Goal: Transaction & Acquisition: Purchase product/service

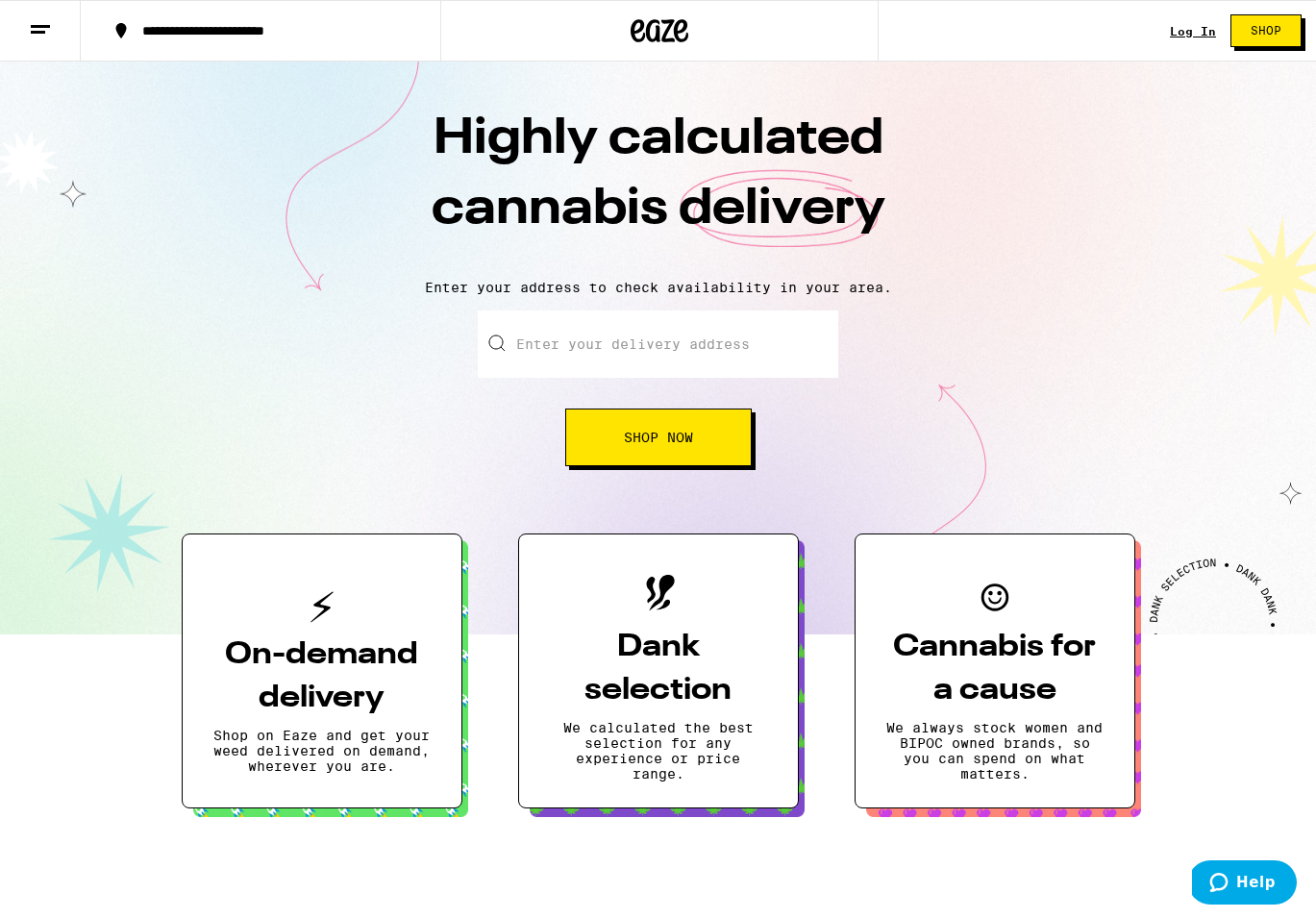
click at [1207, 28] on div "Log In" at bounding box center [1193, 31] width 46 height 13
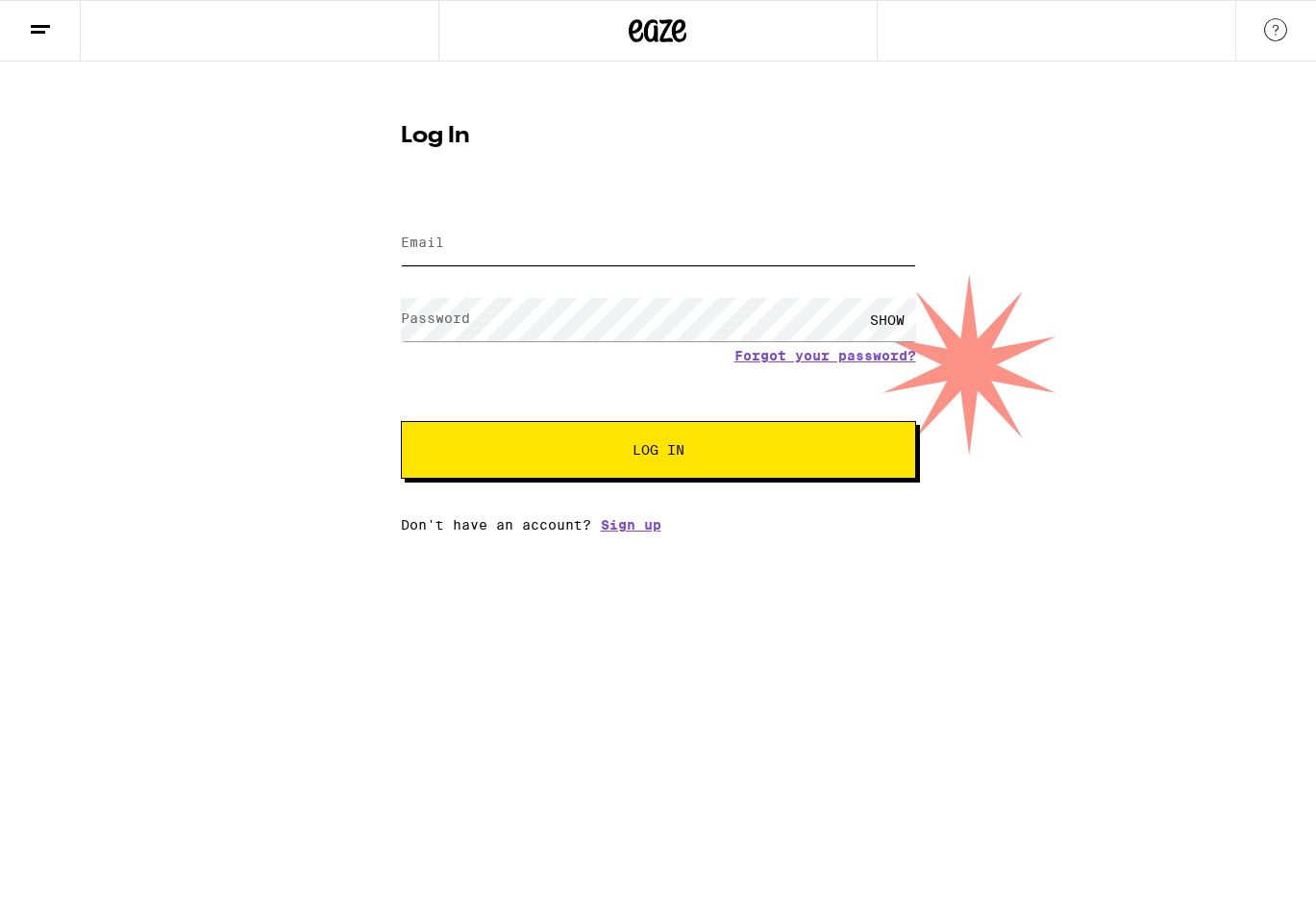
type input "[EMAIL_ADDRESS][DOMAIN_NAME]"
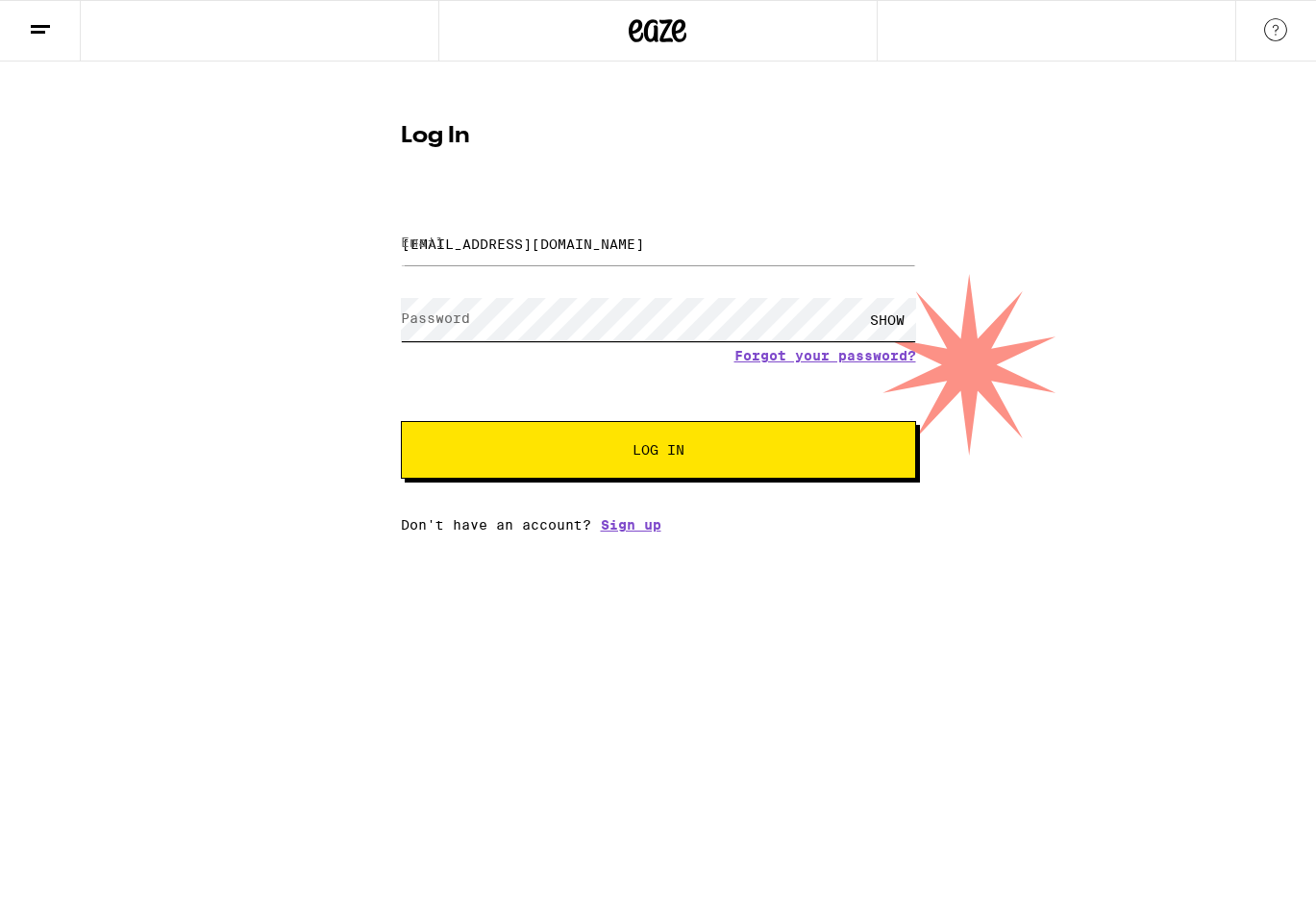
click at [658, 452] on button "Log In" at bounding box center [658, 450] width 515 height 58
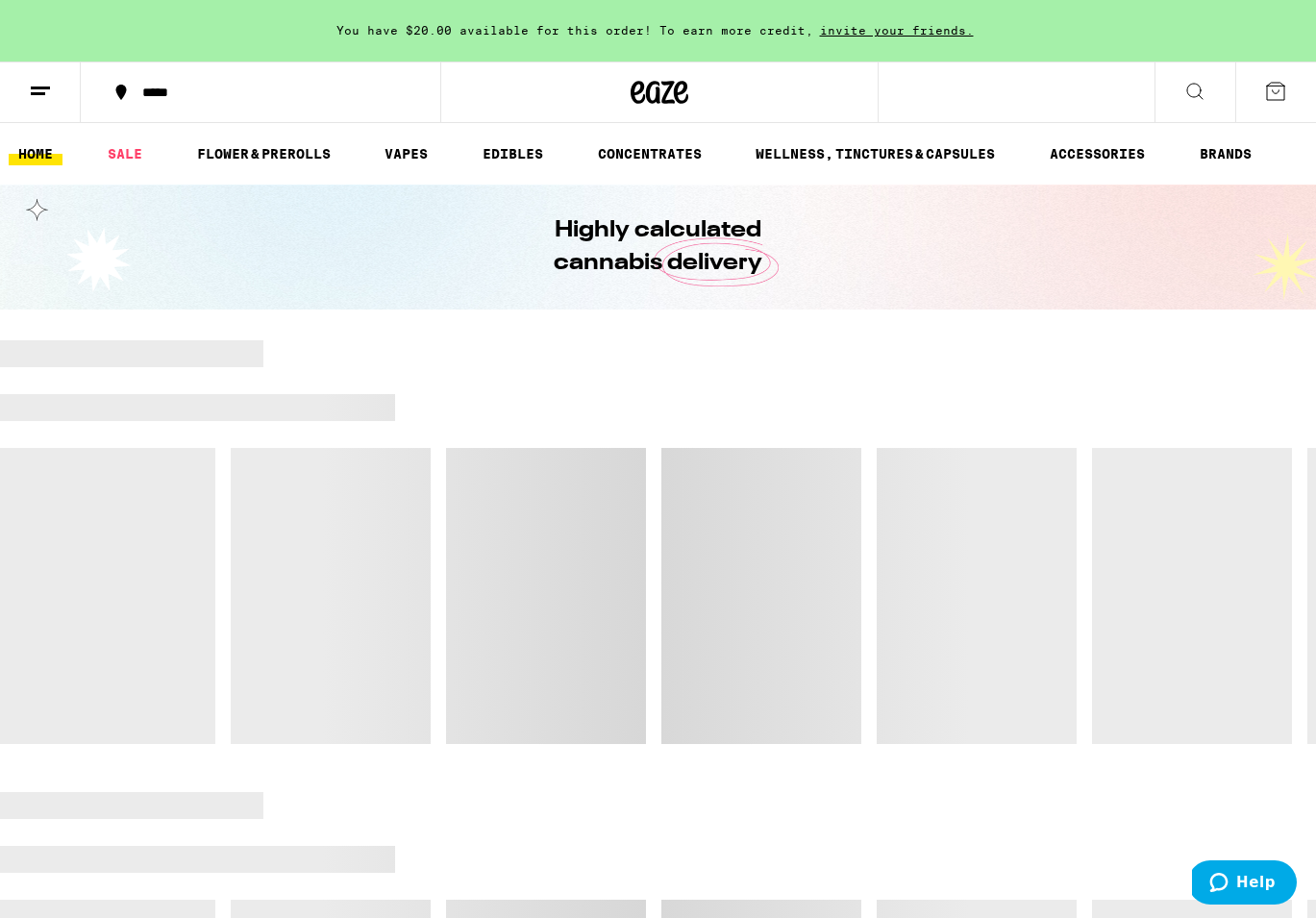
click at [194, 104] on button "*****" at bounding box center [260, 92] width 360 height 58
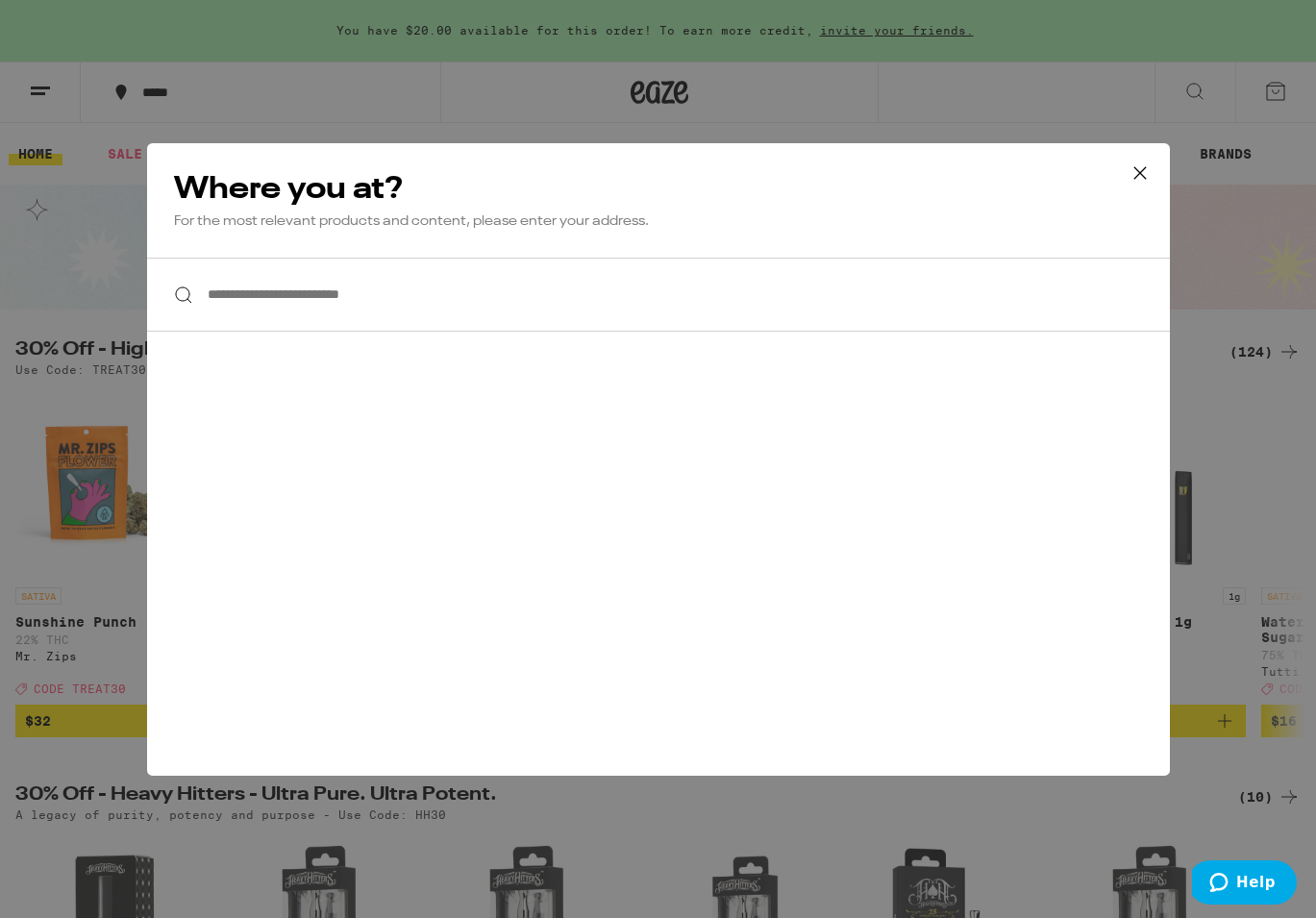
click at [414, 290] on input "**********" at bounding box center [658, 295] width 1023 height 74
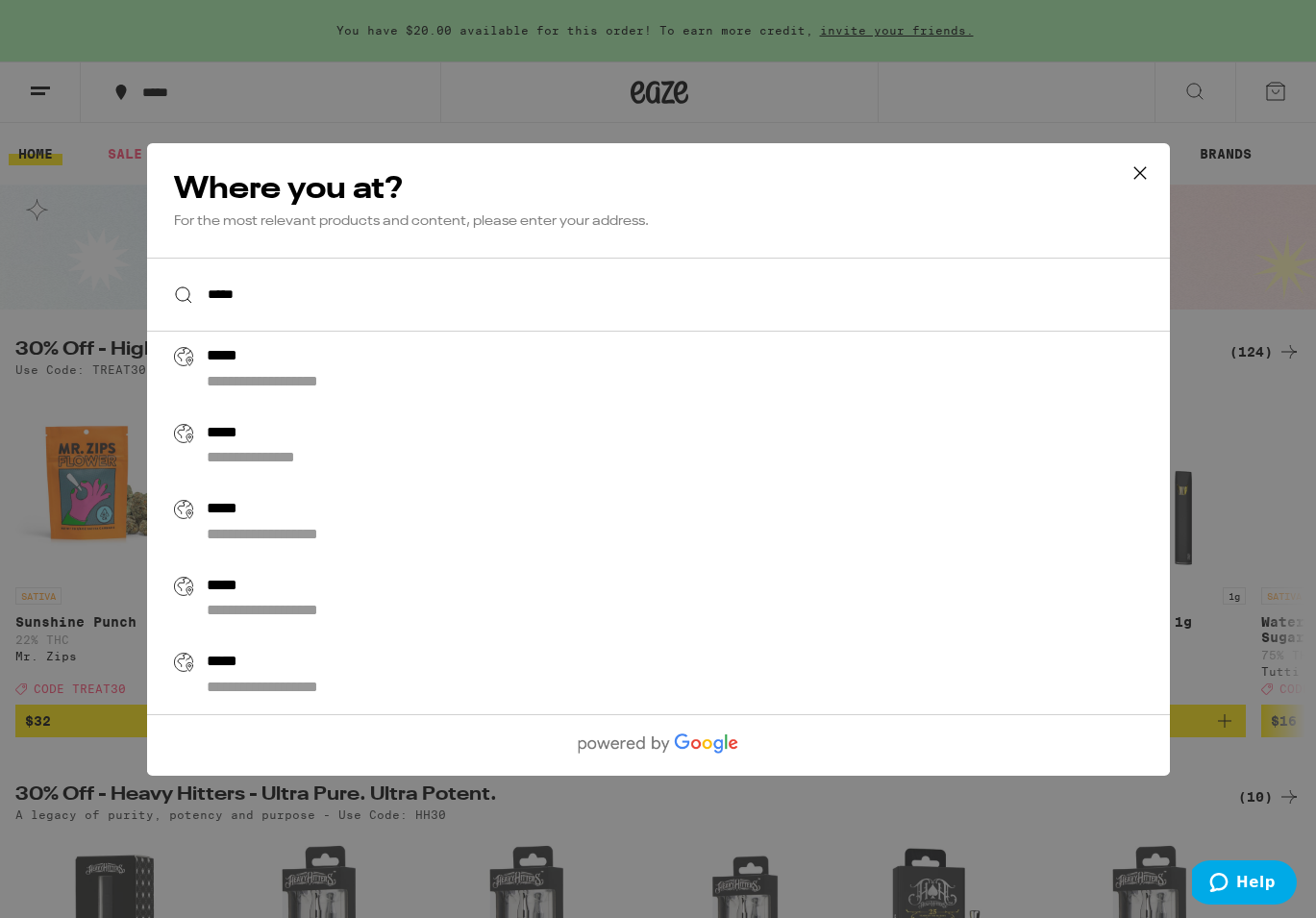
drag, startPoint x: 356, startPoint y: 315, endPoint x: -25, endPoint y: 333, distance: 381.4
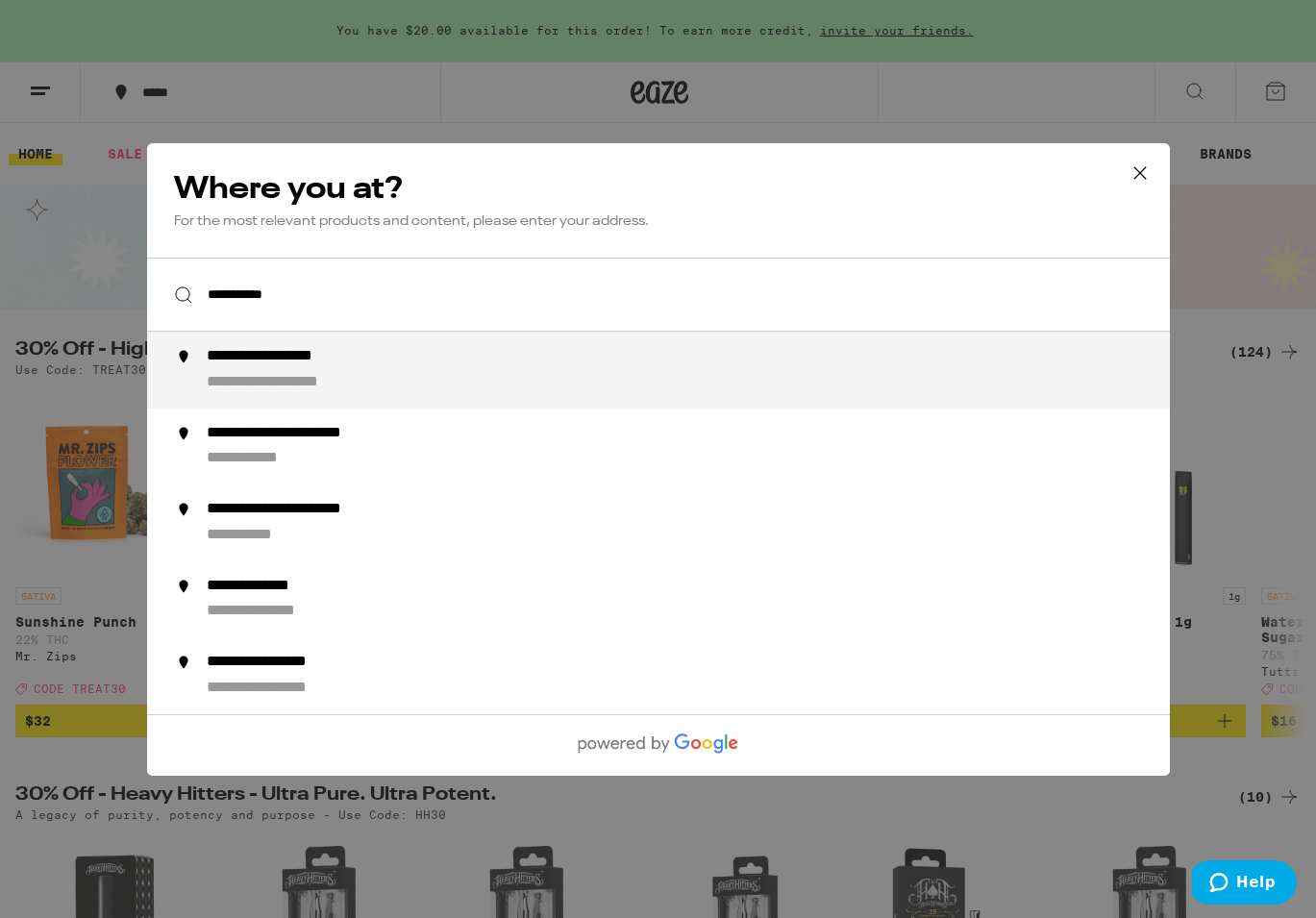
click at [302, 353] on div "**********" at bounding box center [295, 357] width 178 height 21
type input "**********"
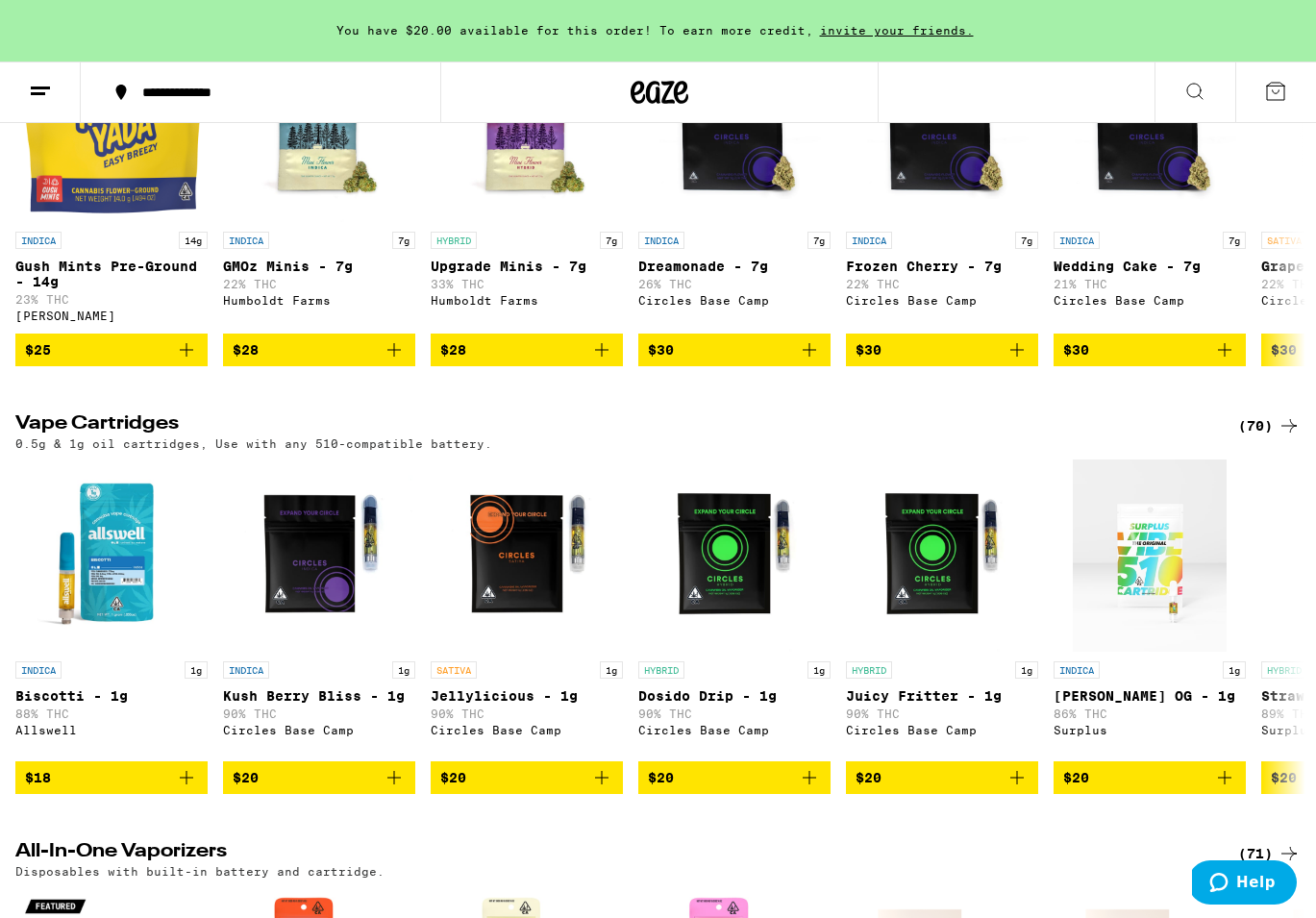
scroll to position [2412, 0]
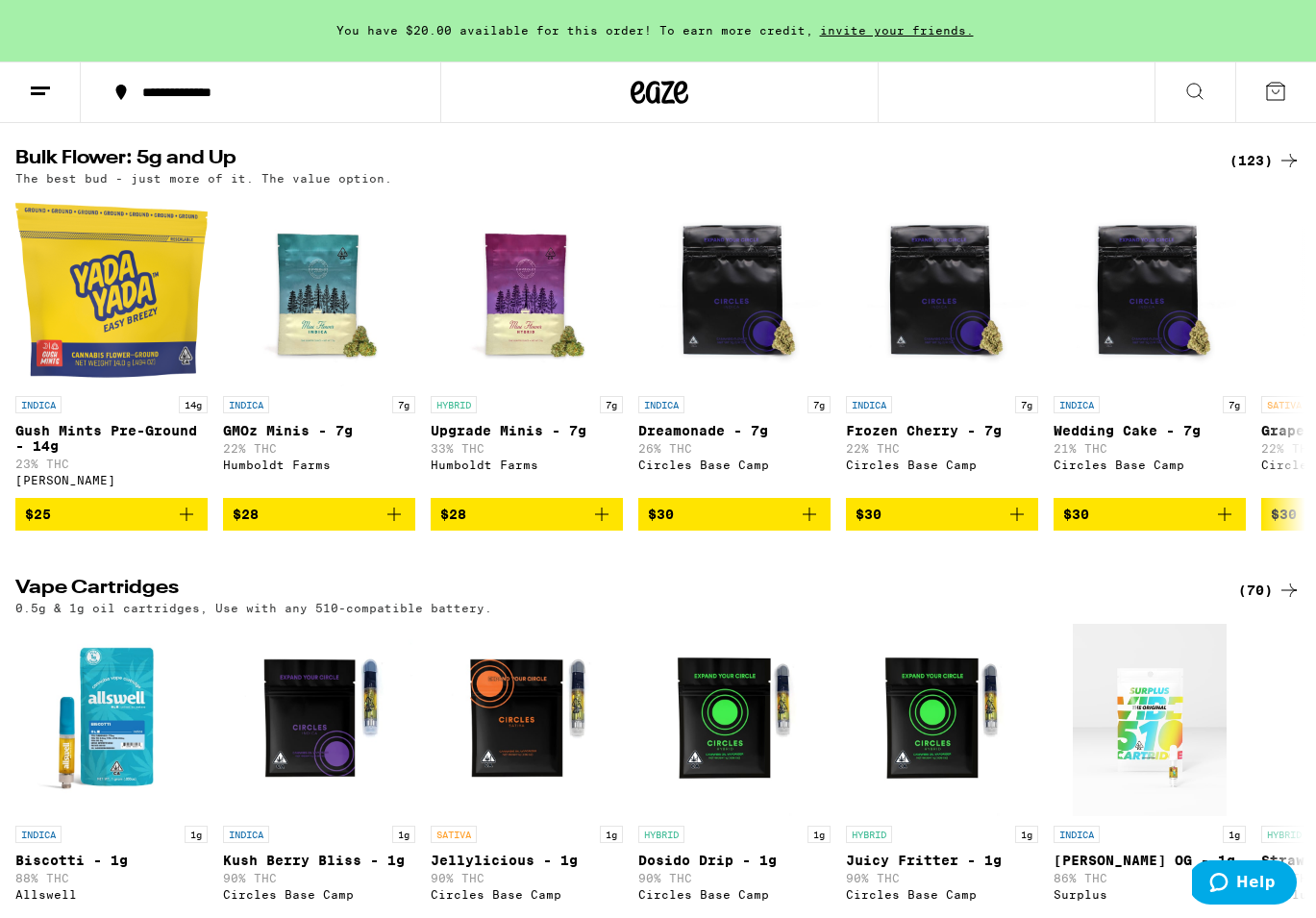
click at [167, 172] on h2 "Bulk Flower: 5g and Up" at bounding box center [610, 161] width 1191 height 24
click at [1264, 172] on div "(123)" at bounding box center [1265, 161] width 72 height 24
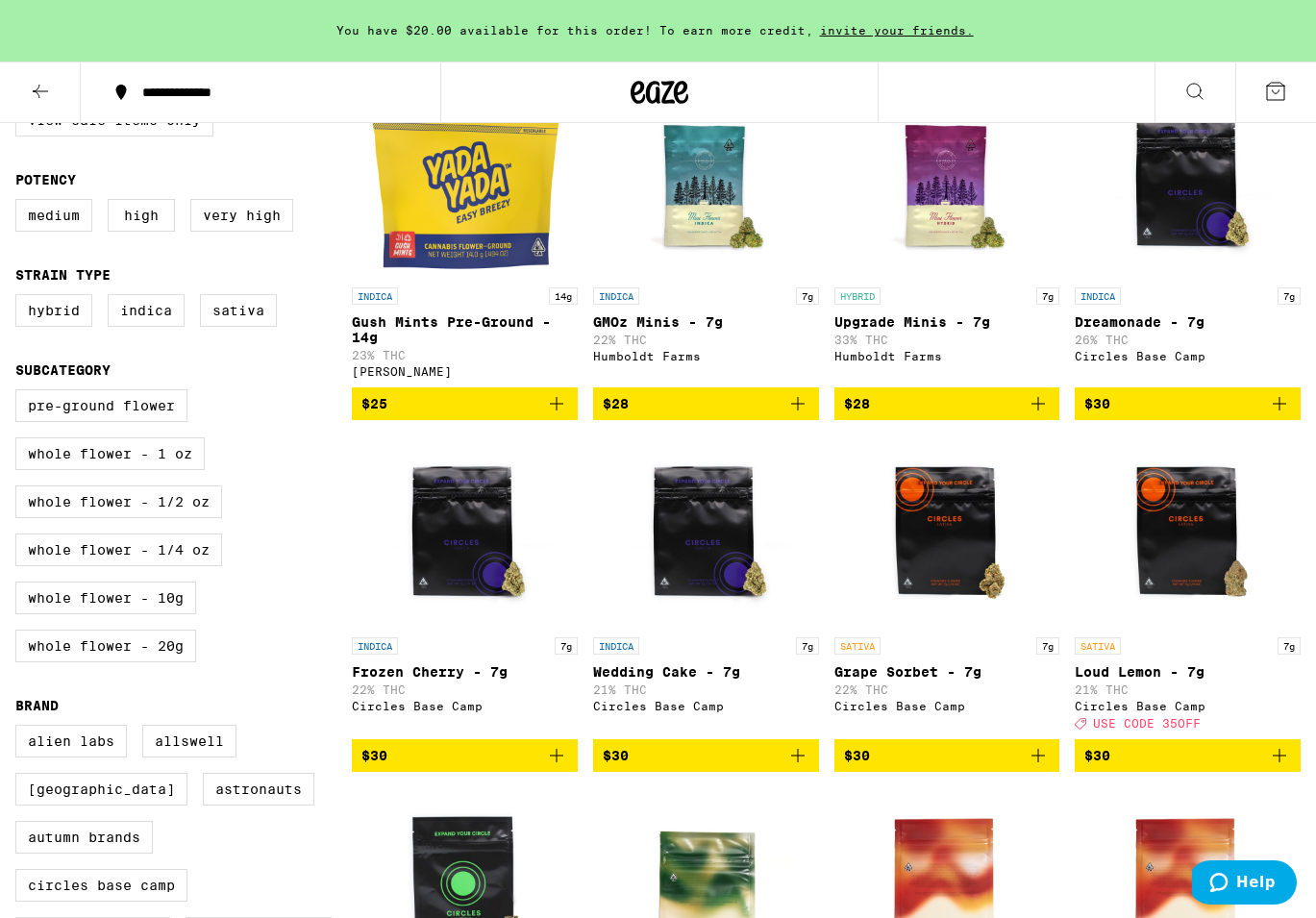
scroll to position [426, 0]
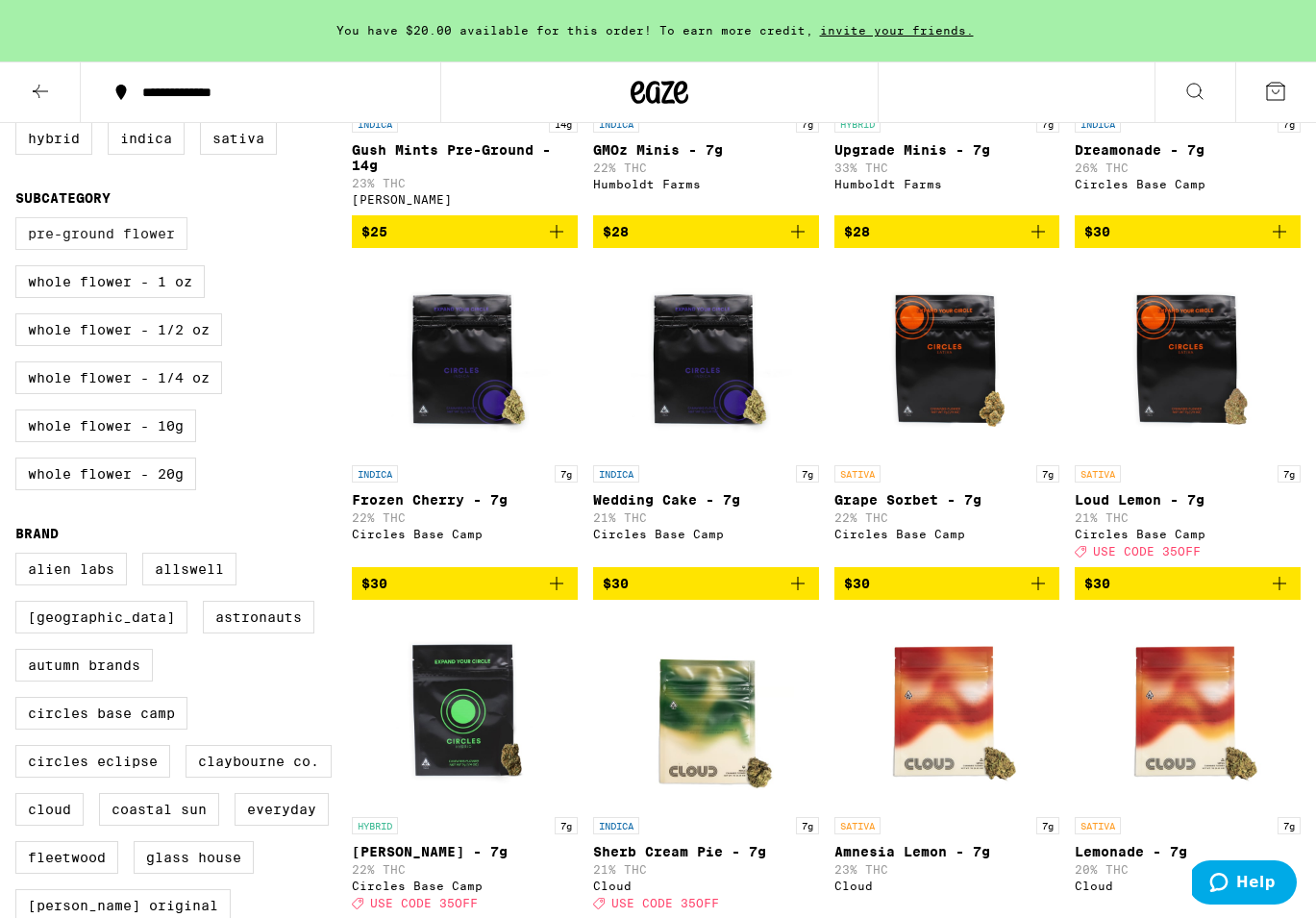
click at [127, 234] on label "Pre-ground Flower" at bounding box center [102, 233] width 172 height 32
click at [21, 221] on input "Pre-ground Flower" at bounding box center [20, 220] width 1 height 1
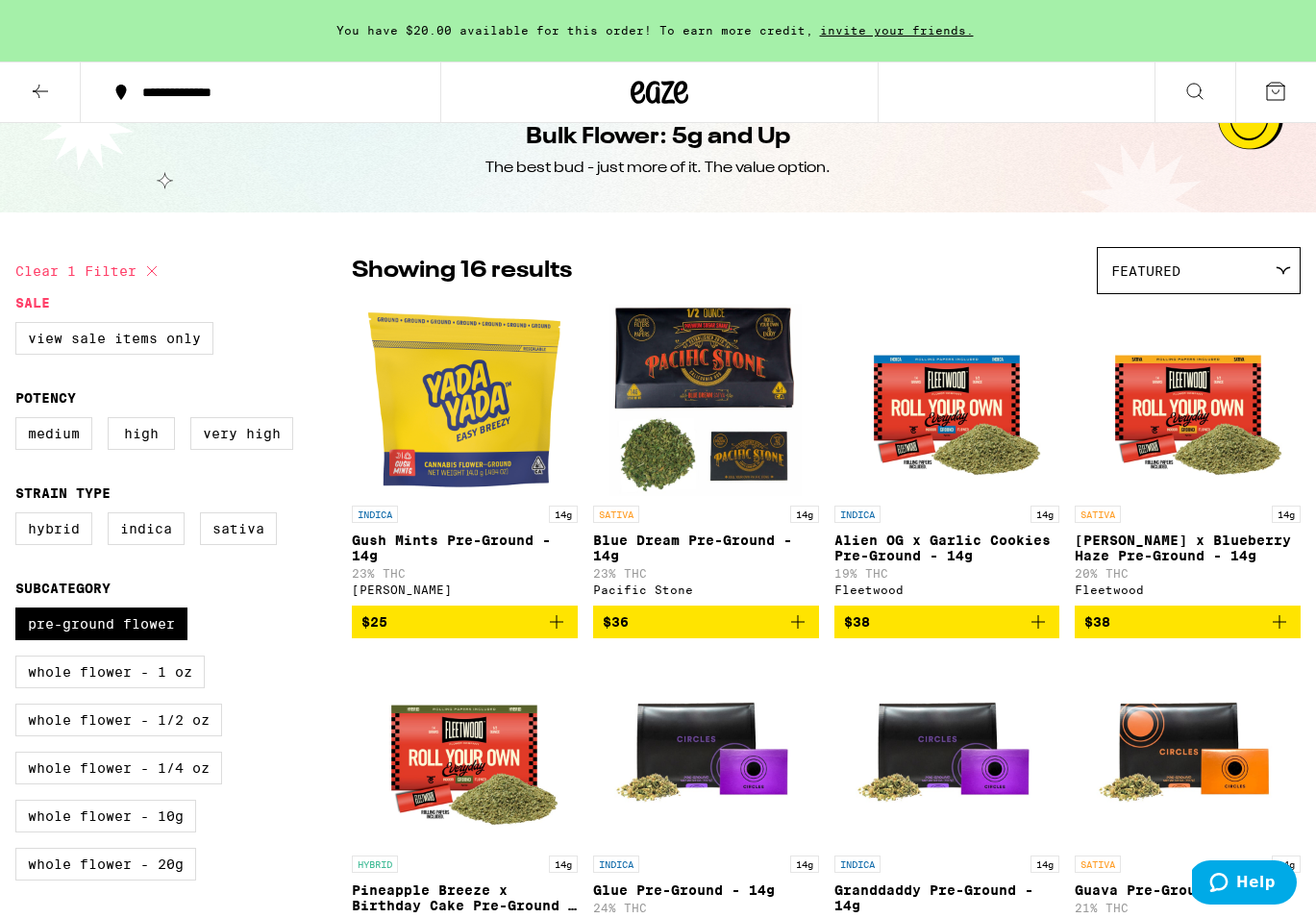
scroll to position [37, 0]
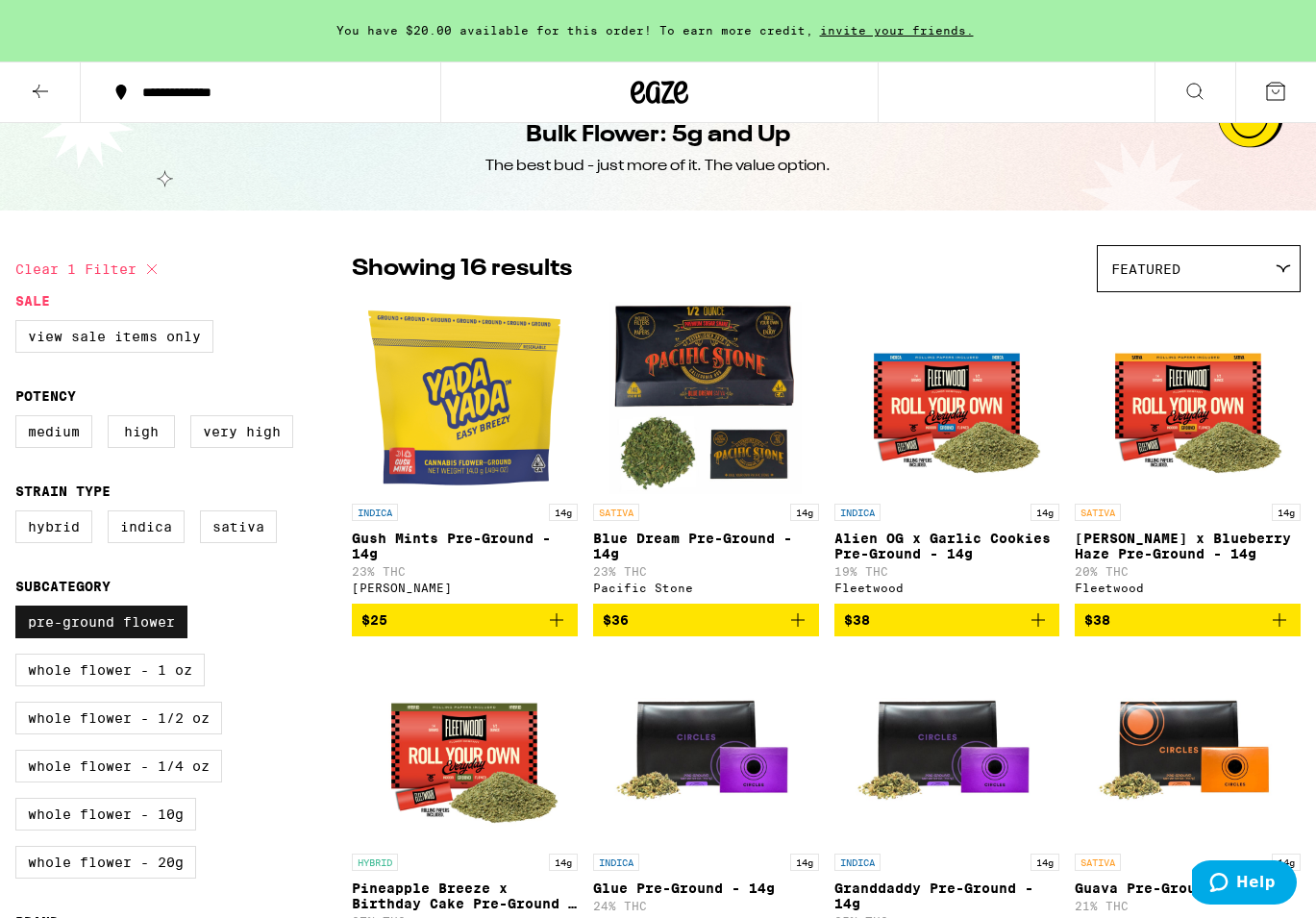
click at [115, 632] on label "Pre-ground Flower" at bounding box center [102, 621] width 172 height 32
click at [21, 609] on input "Pre-ground Flower" at bounding box center [20, 608] width 1 height 1
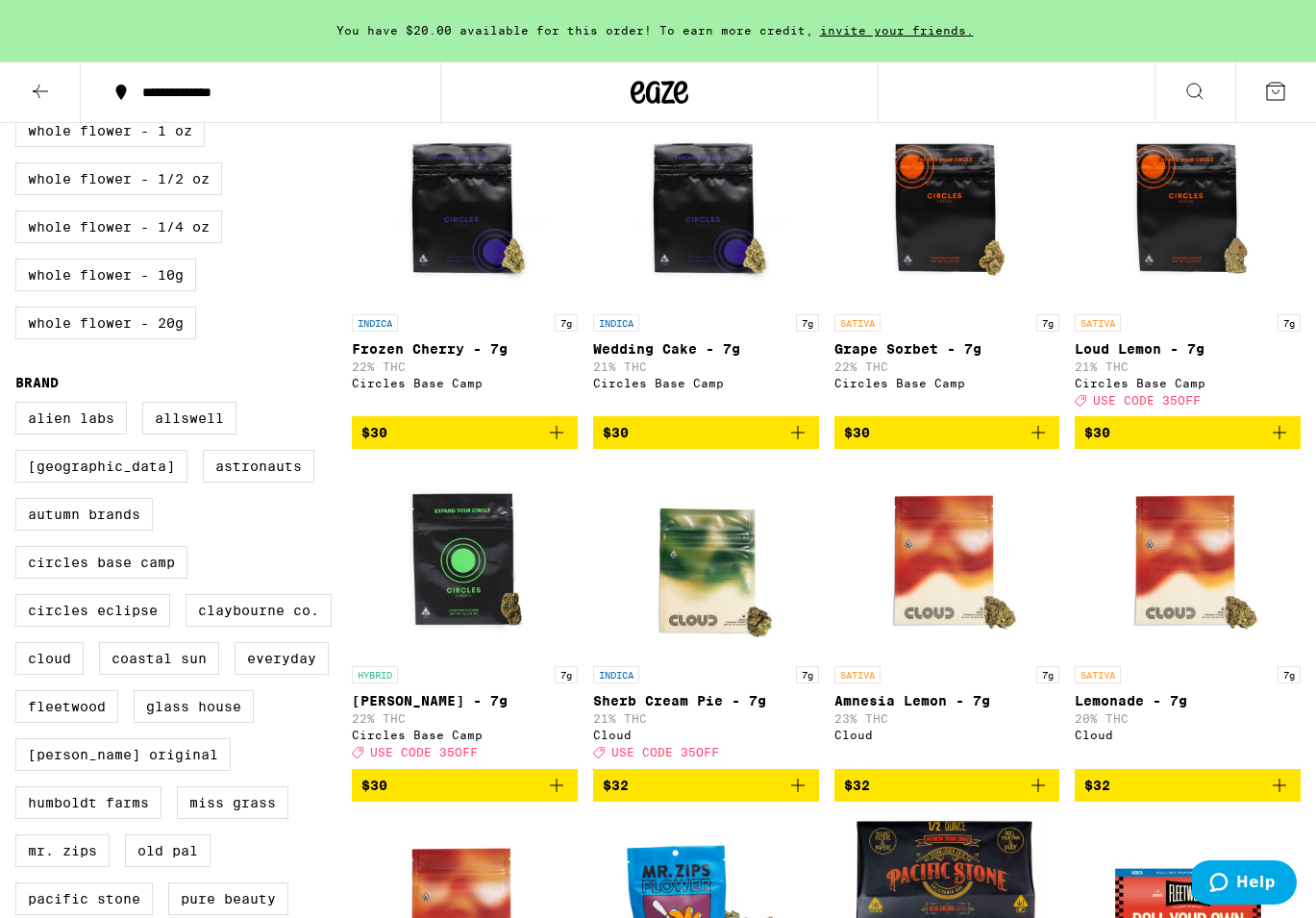
scroll to position [468, 0]
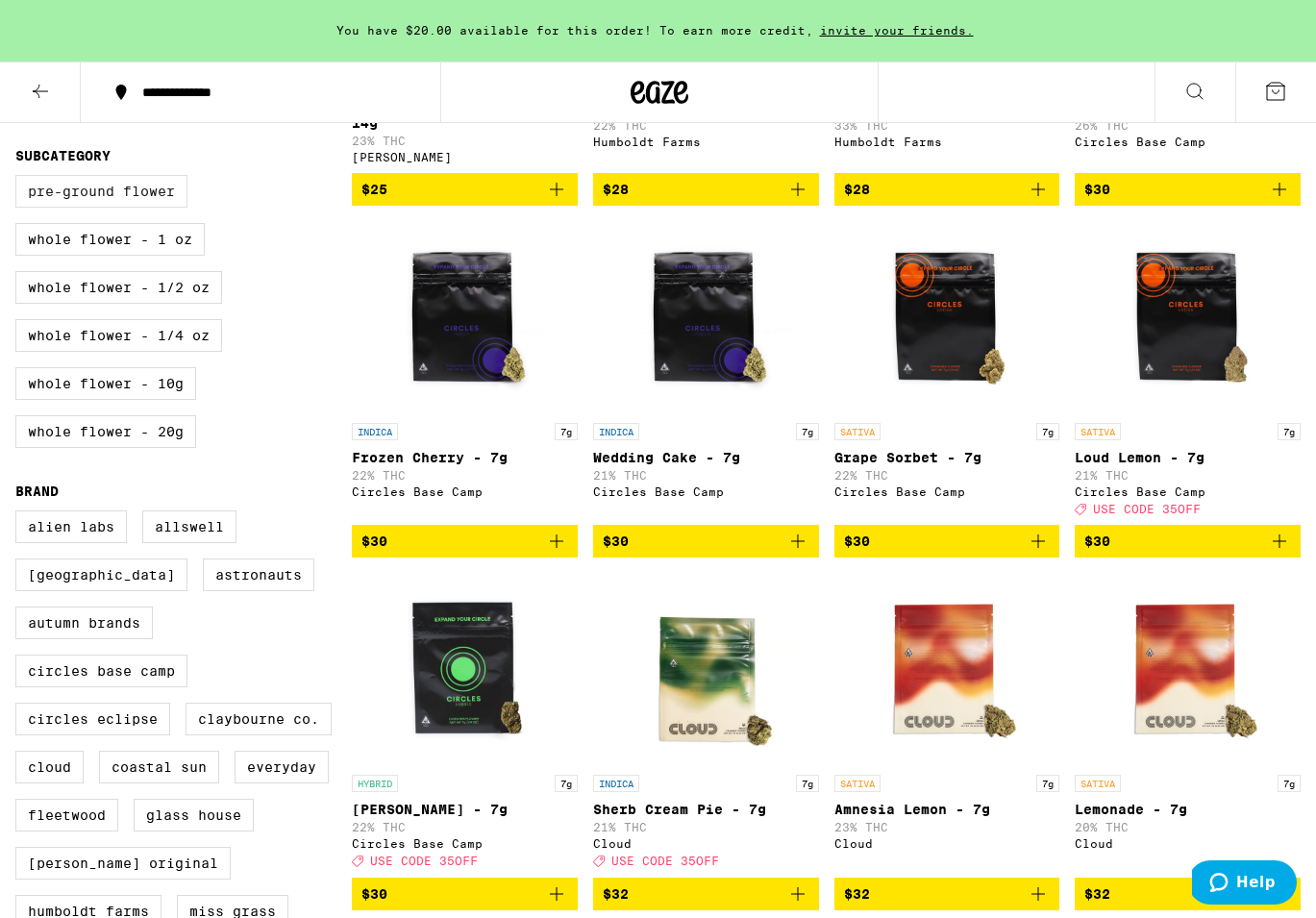
click at [145, 208] on label "Pre-ground Flower" at bounding box center [102, 191] width 172 height 32
click at [21, 178] on input "Pre-ground Flower" at bounding box center [20, 177] width 1 height 1
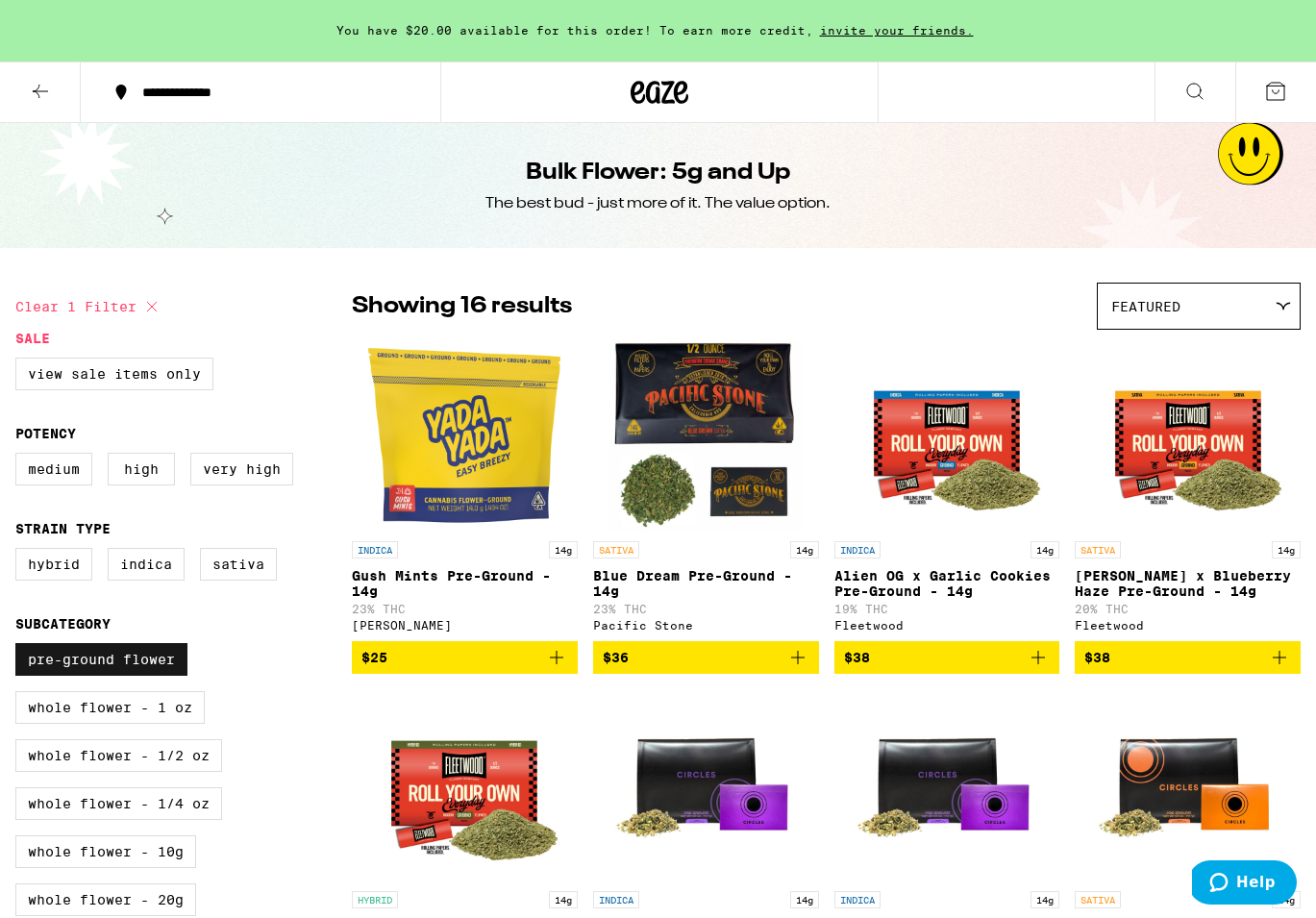
click at [76, 676] on label "Pre-ground Flower" at bounding box center [102, 658] width 172 height 32
click at [21, 647] on input "Pre-ground Flower" at bounding box center [20, 646] width 1 height 1
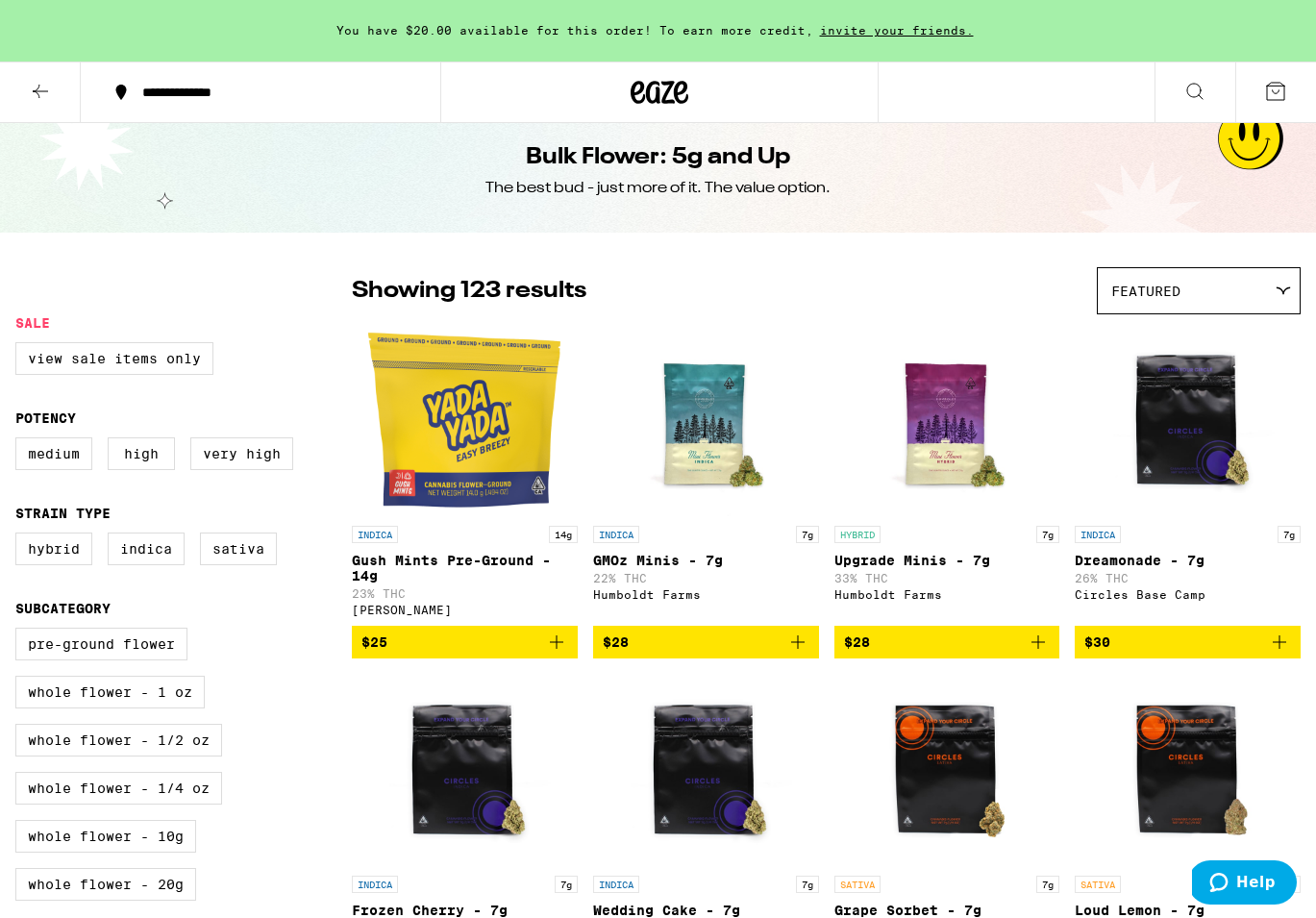
scroll to position [17, 0]
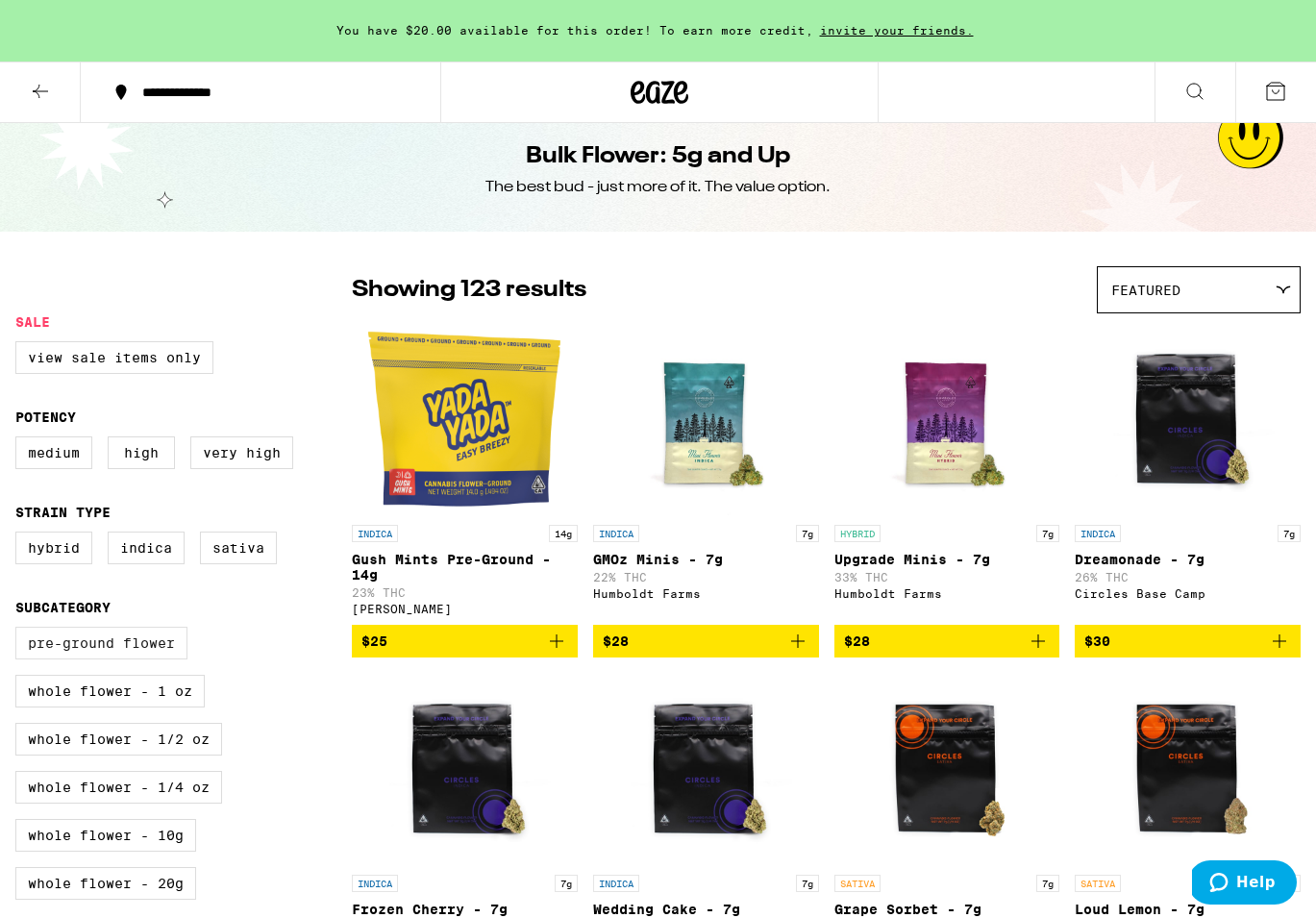
click at [80, 659] on label "Pre-ground Flower" at bounding box center [102, 643] width 172 height 32
click at [21, 630] on input "Pre-ground Flower" at bounding box center [20, 629] width 1 height 1
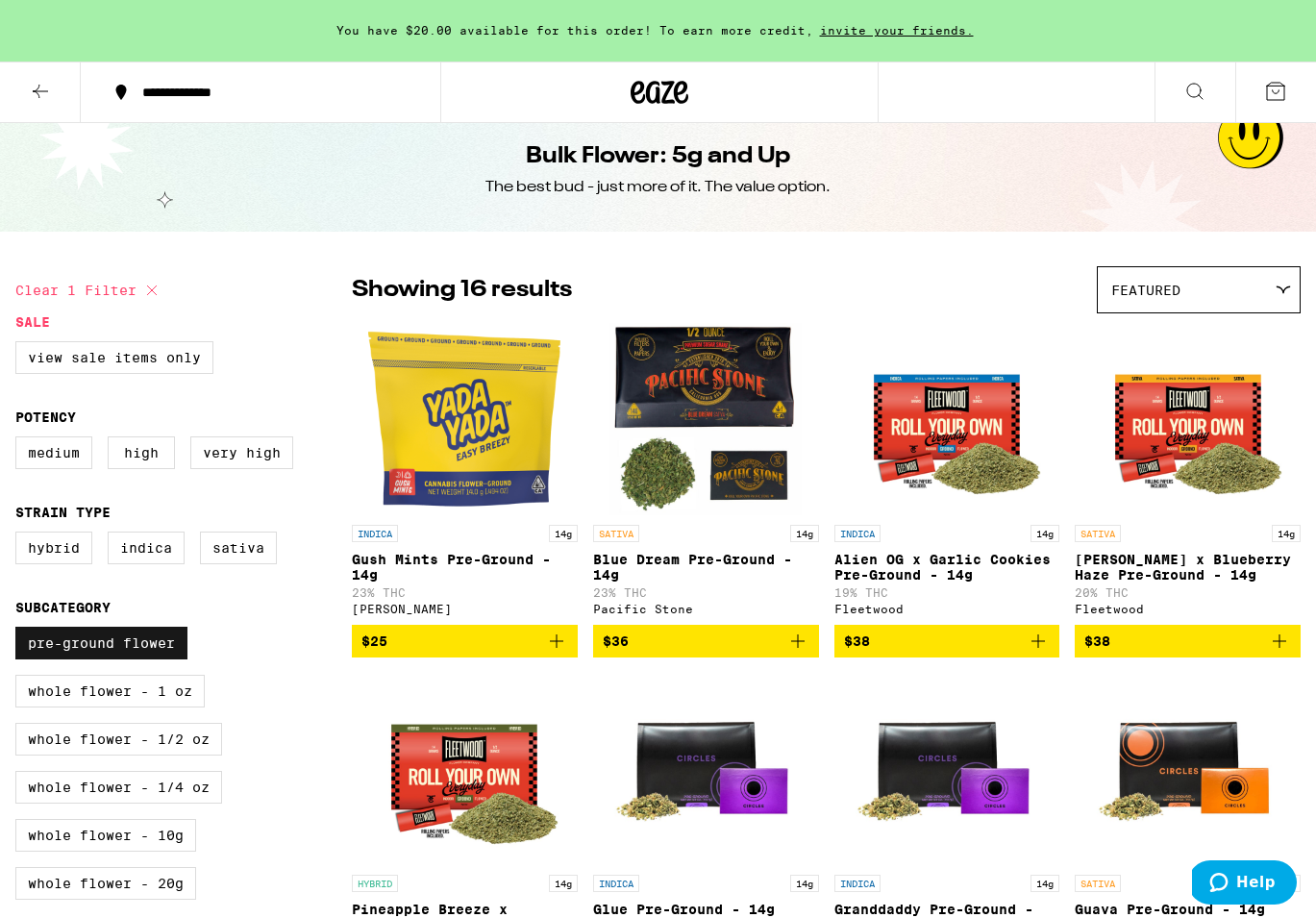
click at [80, 659] on label "Pre-ground Flower" at bounding box center [102, 643] width 172 height 32
click at [21, 630] on input "Pre-ground Flower" at bounding box center [20, 629] width 1 height 1
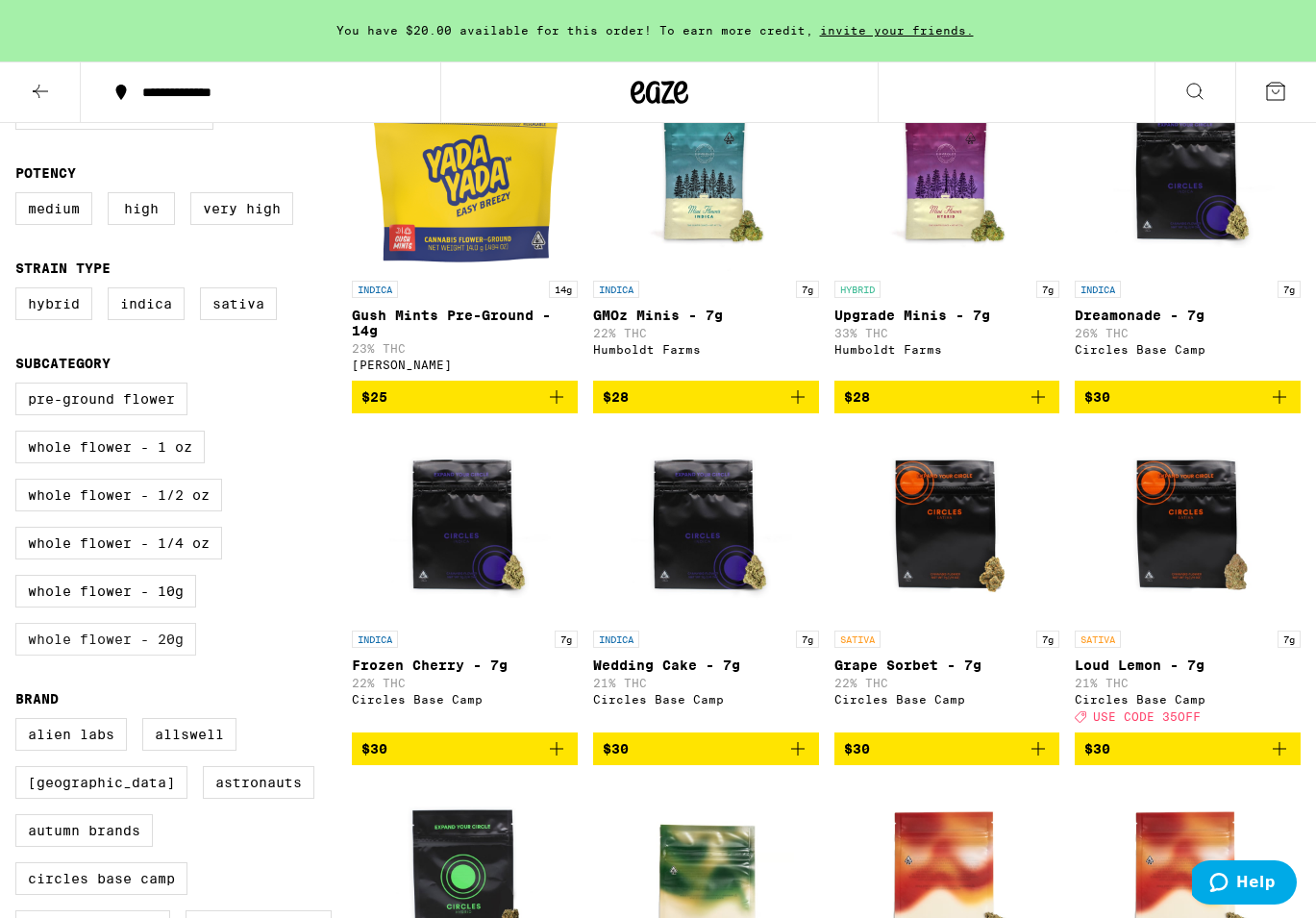
scroll to position [188, 0]
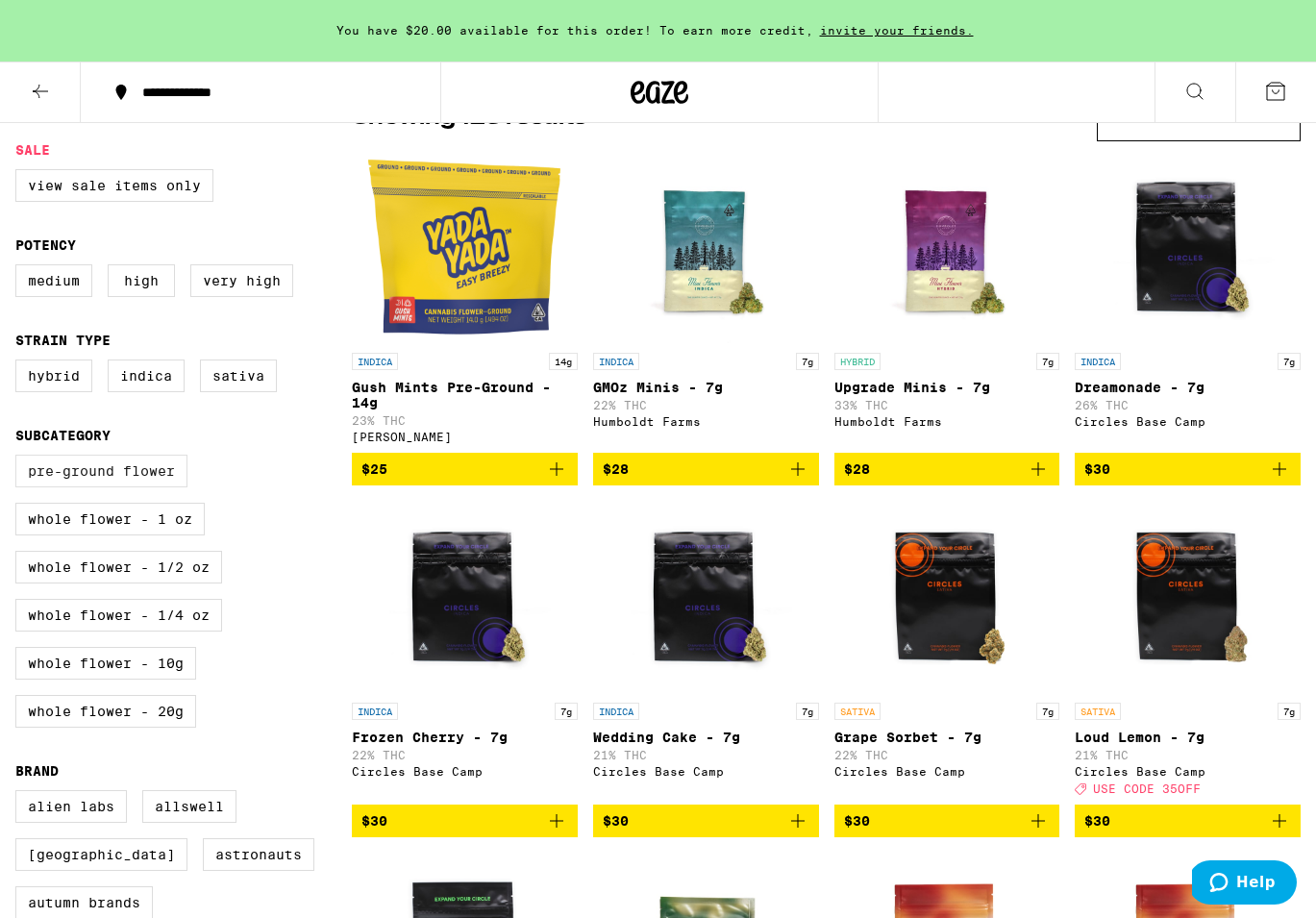
click at [150, 468] on label "Pre-ground Flower" at bounding box center [102, 470] width 172 height 32
click at [21, 459] on input "Pre-ground Flower" at bounding box center [20, 458] width 1 height 1
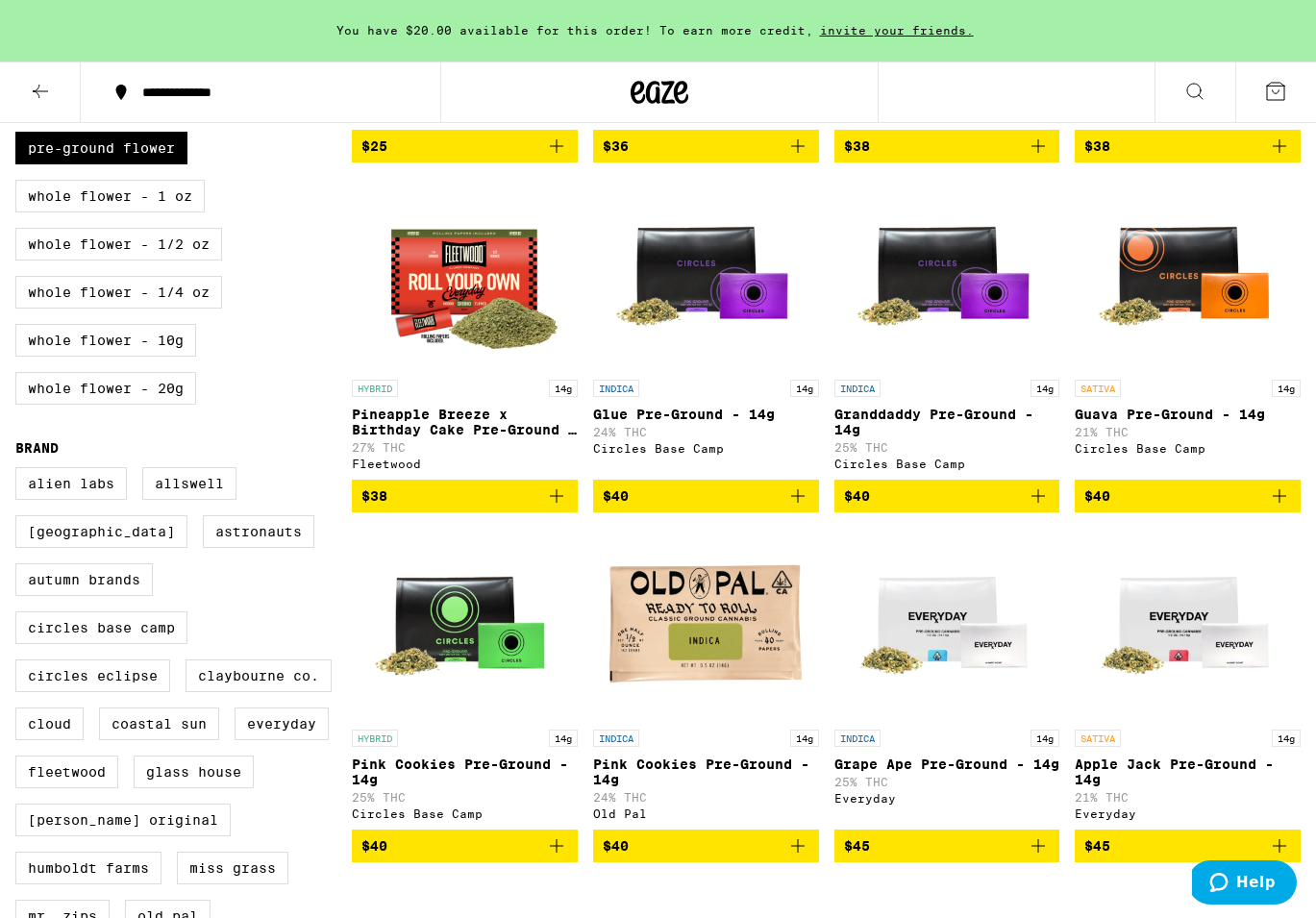
scroll to position [390, 0]
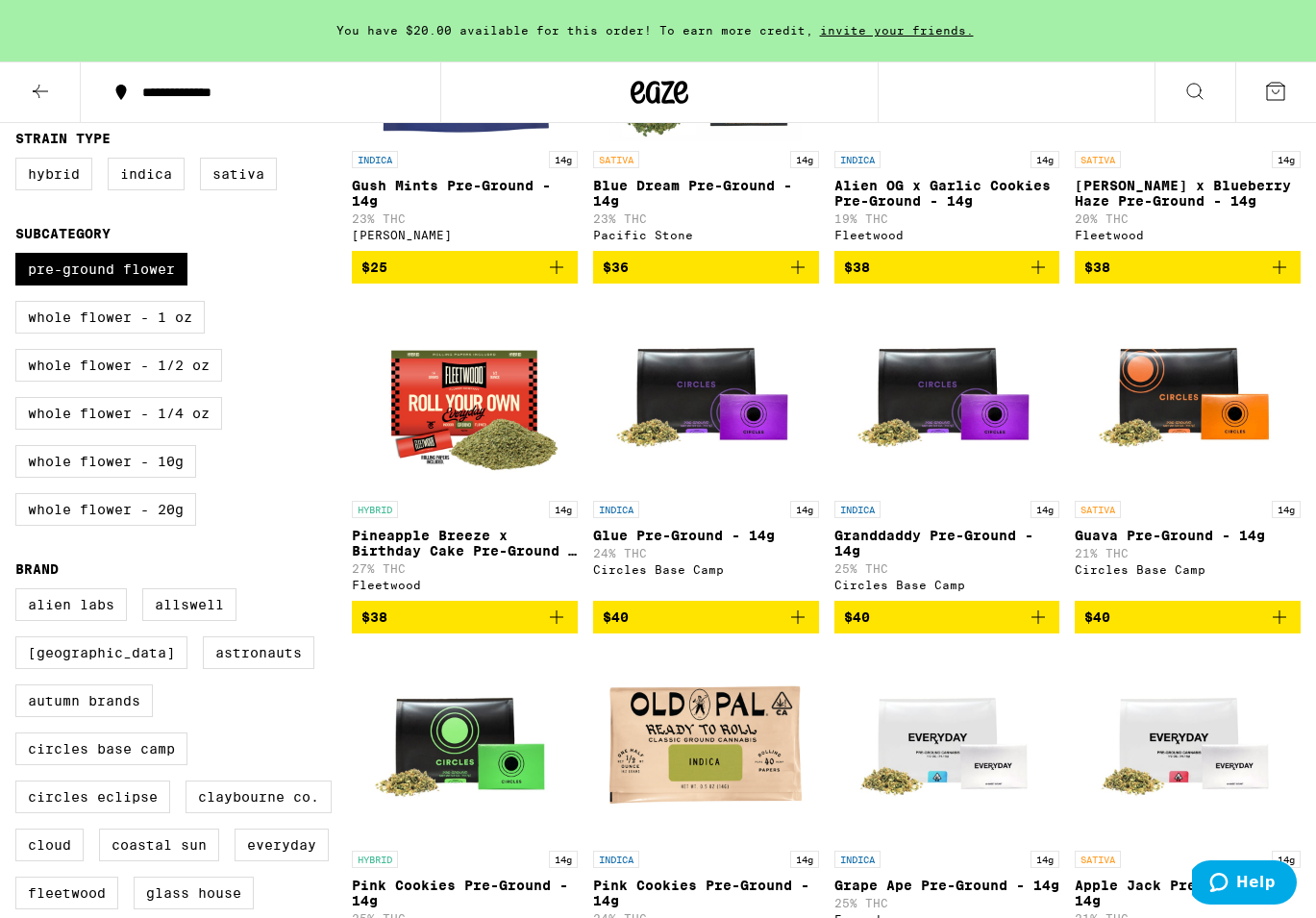
click at [169, 303] on div "Pre-ground Flower Whole Flower - 1 oz Whole Flower - 1/2 oz Whole Flower - 1/4 …" at bounding box center [183, 397] width 336 height 288
click at [173, 285] on label "Pre-ground Flower" at bounding box center [102, 268] width 172 height 32
click at [21, 257] on input "Pre-ground Flower" at bounding box center [20, 256] width 1 height 1
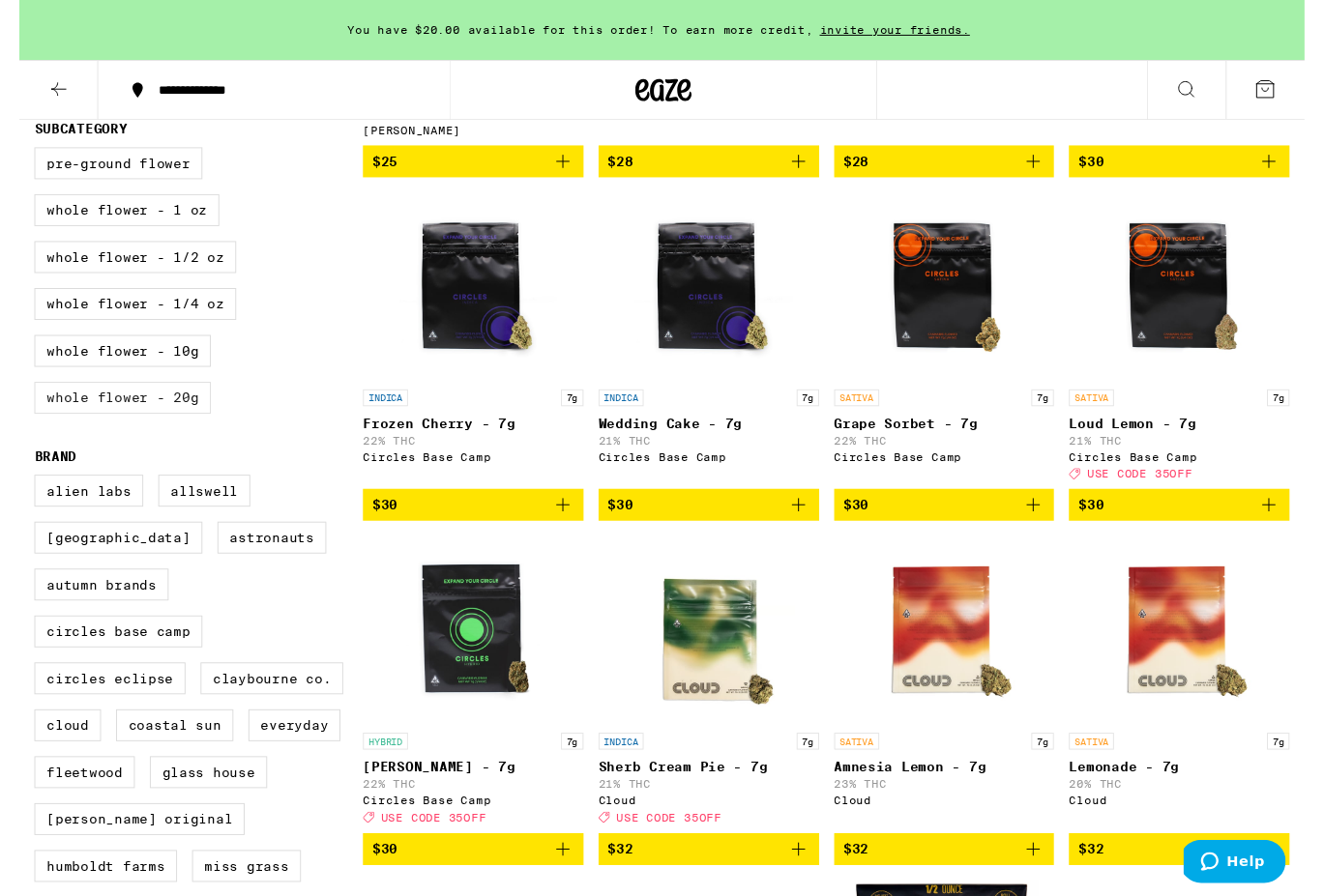
scroll to position [497, 0]
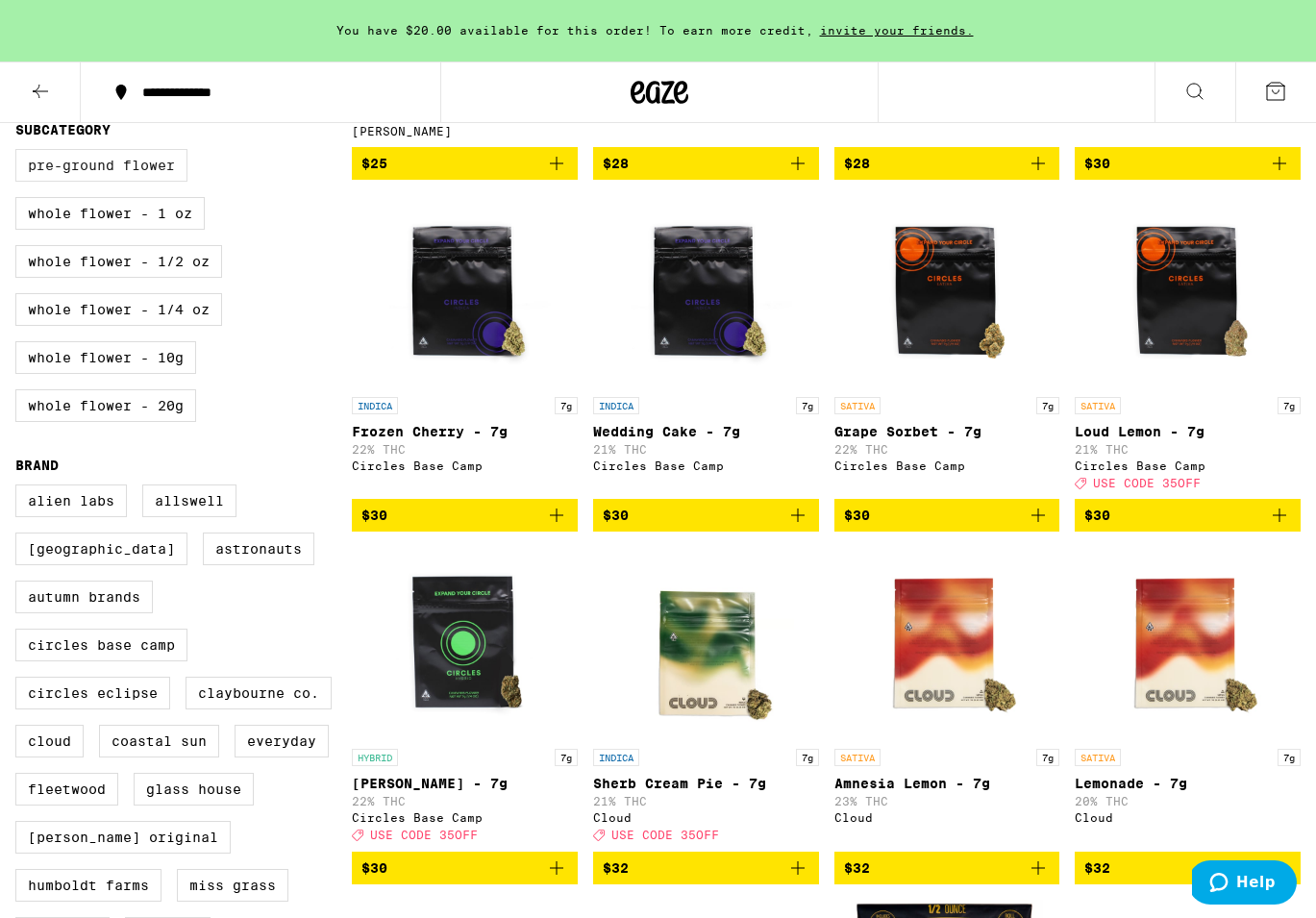
click at [157, 181] on label "Pre-ground Flower" at bounding box center [102, 165] width 172 height 32
click at [21, 153] on input "Pre-ground Flower" at bounding box center [20, 152] width 1 height 1
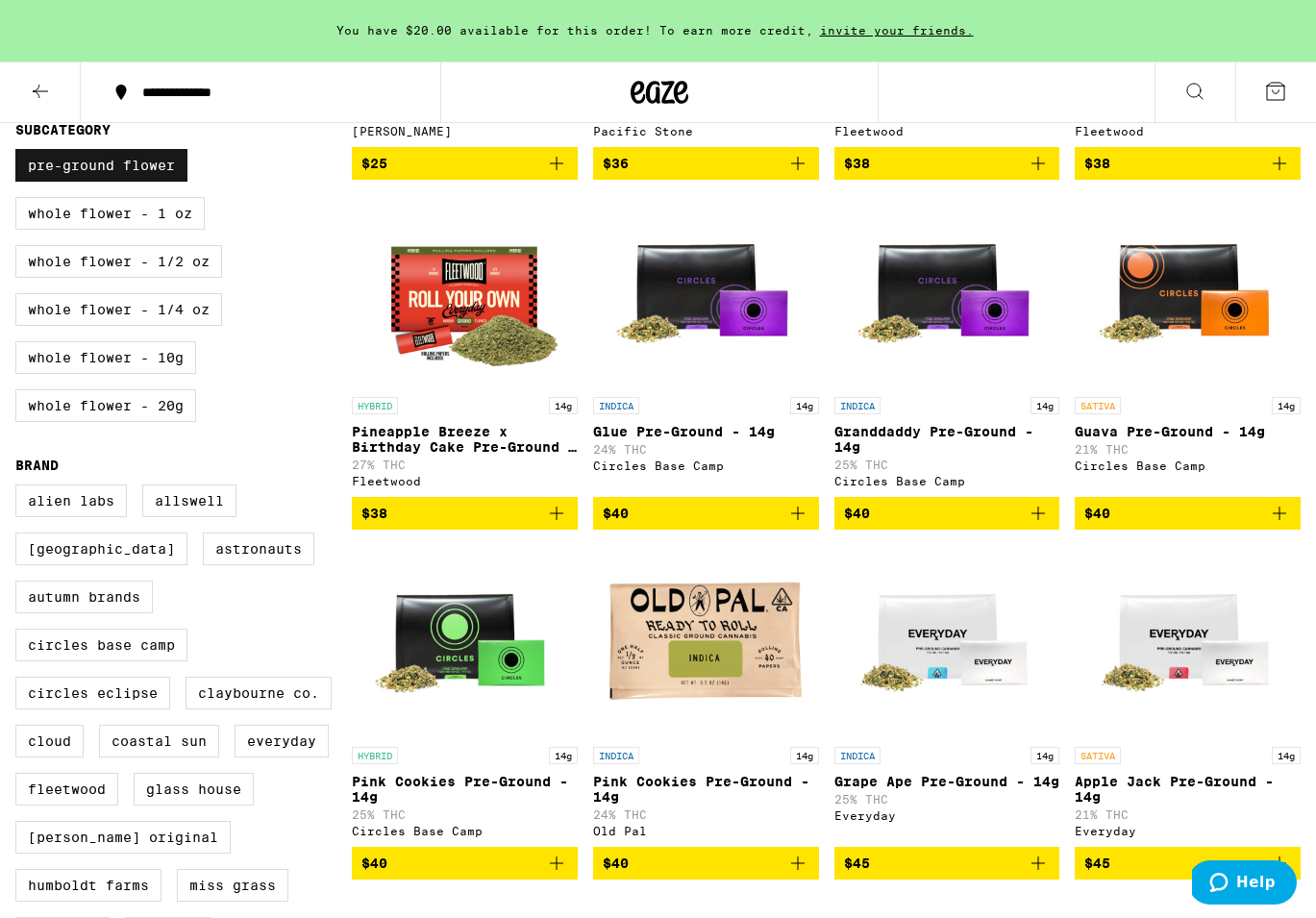
click at [139, 179] on label "Pre-ground Flower" at bounding box center [102, 165] width 172 height 32
click at [21, 153] on input "Pre-ground Flower" at bounding box center [20, 152] width 1 height 1
checkbox input "false"
